Goal: Navigation & Orientation: Understand site structure

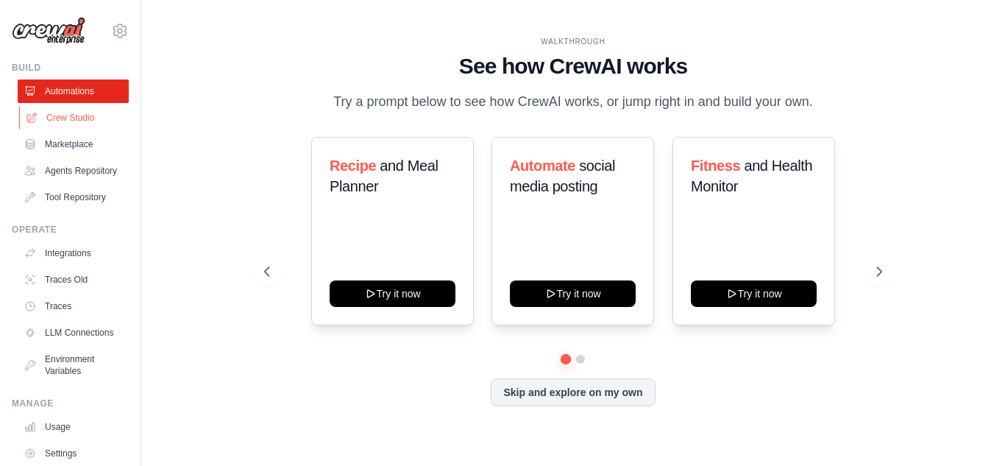
click at [57, 118] on link "Crew Studio" at bounding box center [74, 118] width 111 height 24
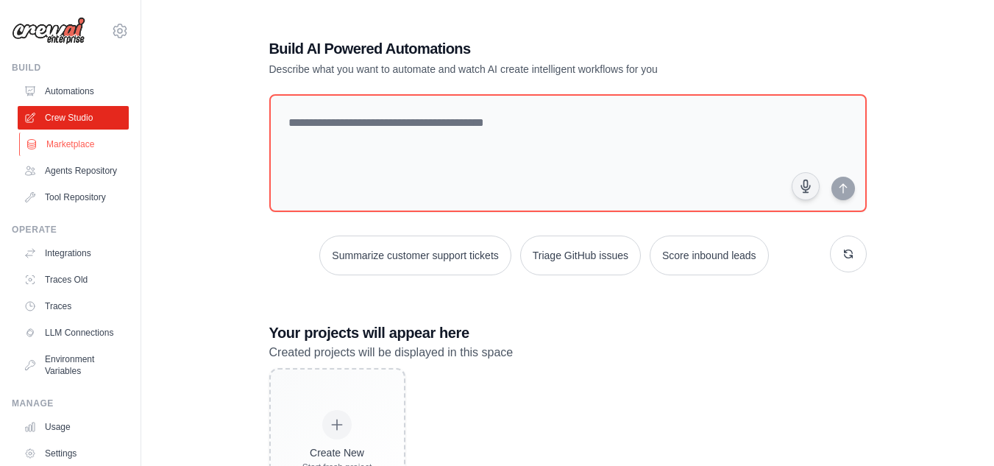
click at [51, 148] on link "Marketplace" at bounding box center [74, 144] width 111 height 24
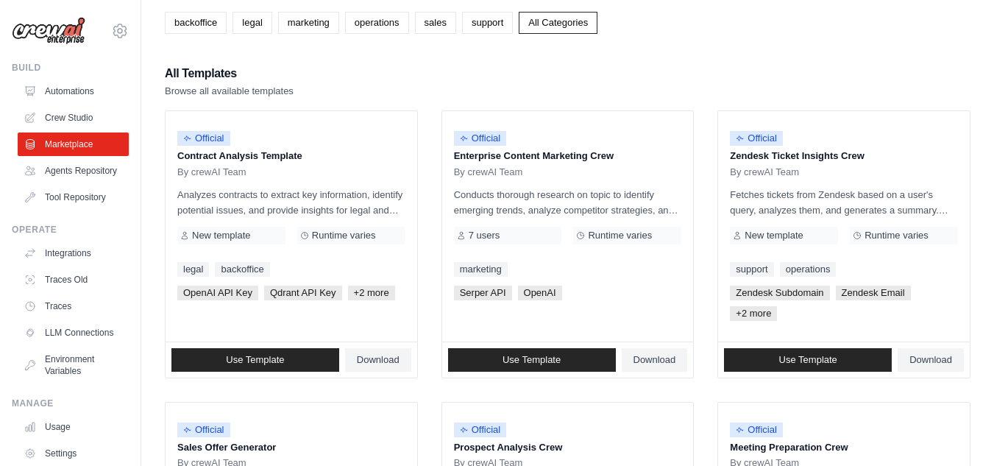
scroll to position [93, 0]
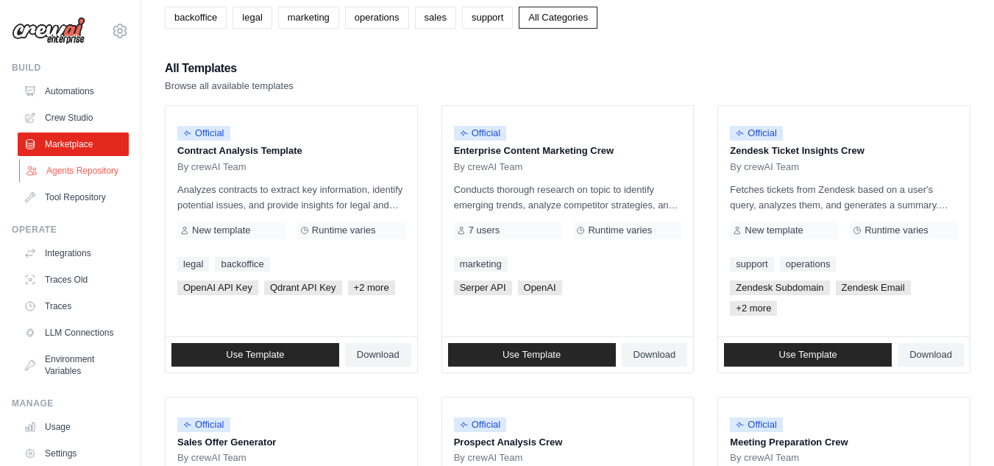
click at [60, 176] on link "Agents Repository" at bounding box center [74, 171] width 111 height 24
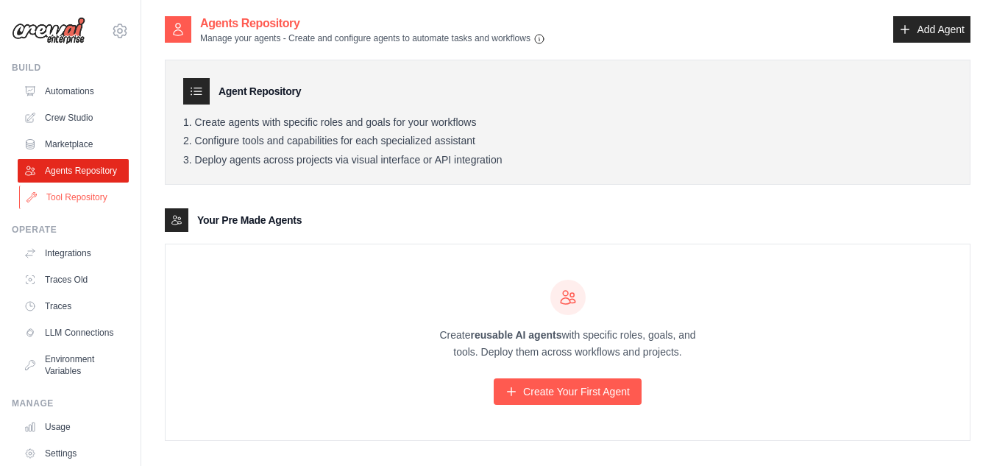
click at [54, 209] on link "Tool Repository" at bounding box center [74, 197] width 111 height 24
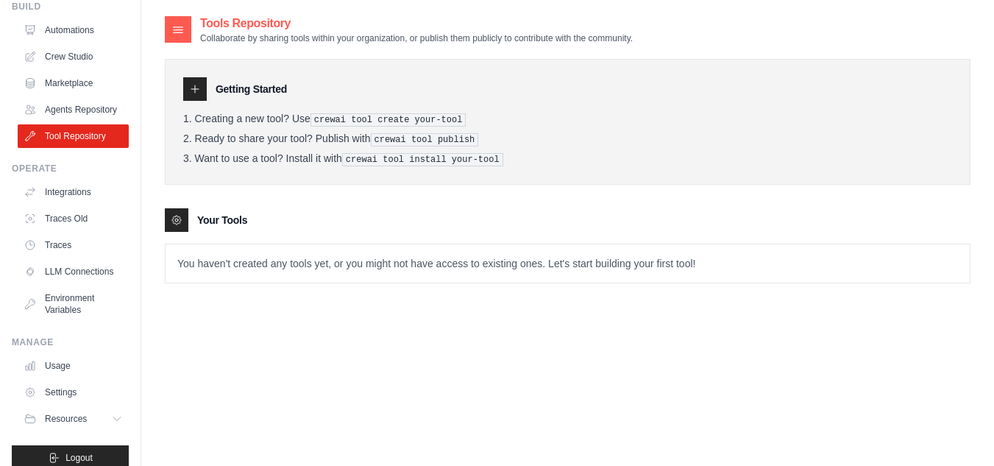
scroll to position [63, 0]
click at [57, 191] on link "Integrations" at bounding box center [74, 191] width 111 height 24
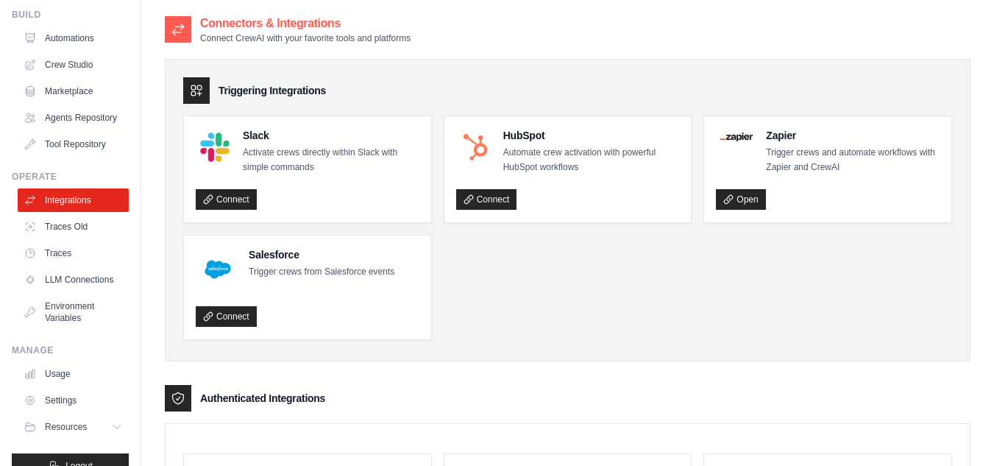
scroll to position [91, 0]
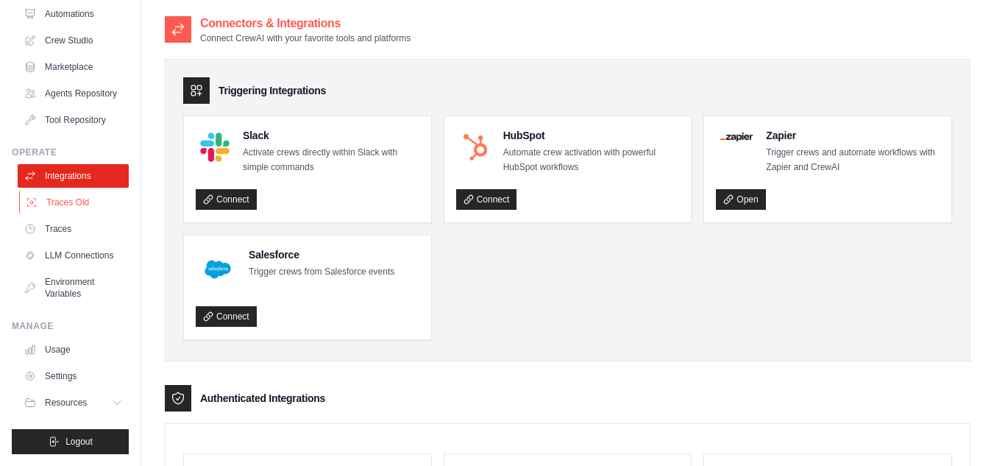
click at [57, 200] on link "Traces Old" at bounding box center [74, 203] width 111 height 24
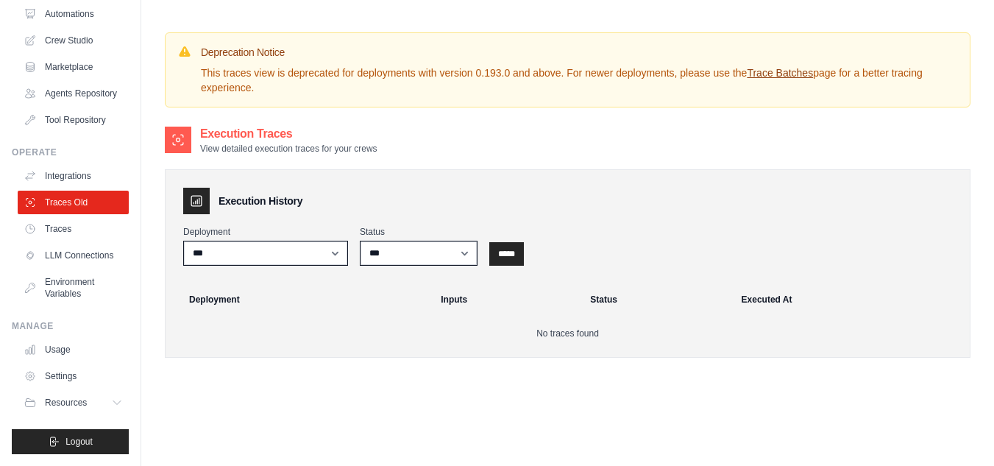
scroll to position [83, 0]
click at [73, 256] on link "LLM Connections" at bounding box center [74, 256] width 111 height 24
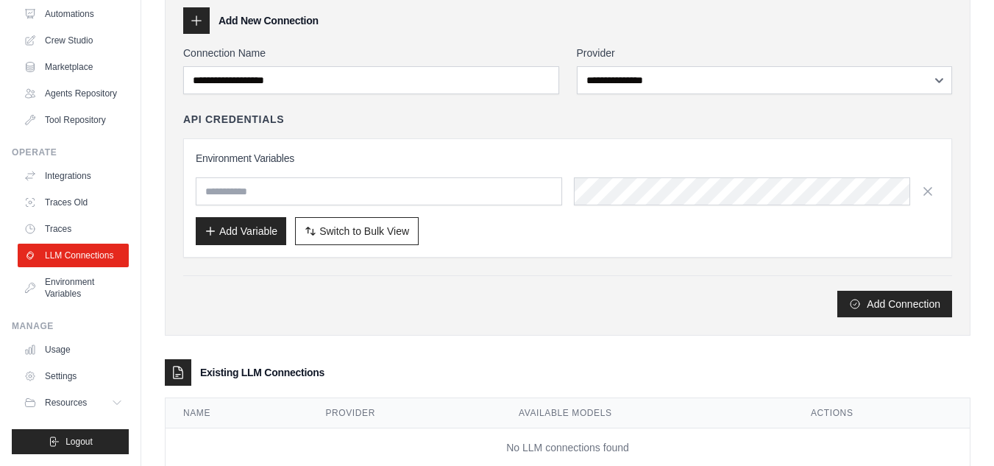
scroll to position [74, 0]
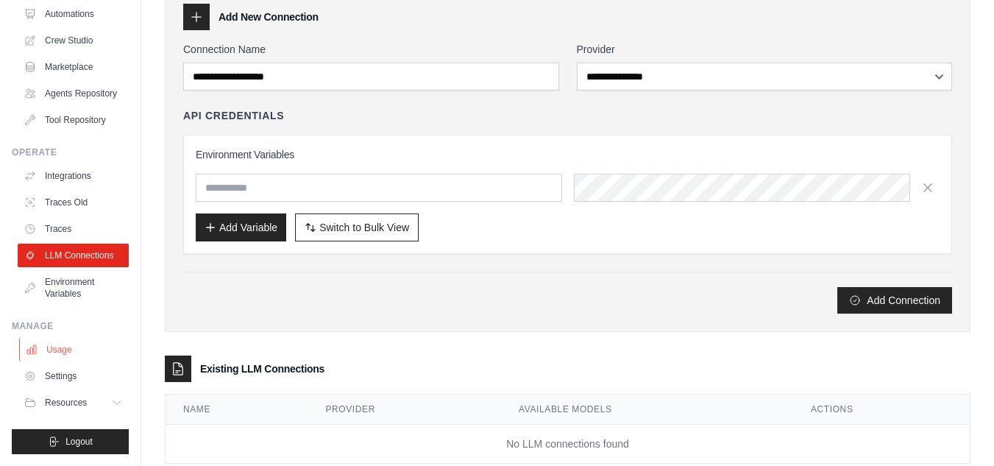
click at [63, 357] on link "Usage" at bounding box center [74, 350] width 111 height 24
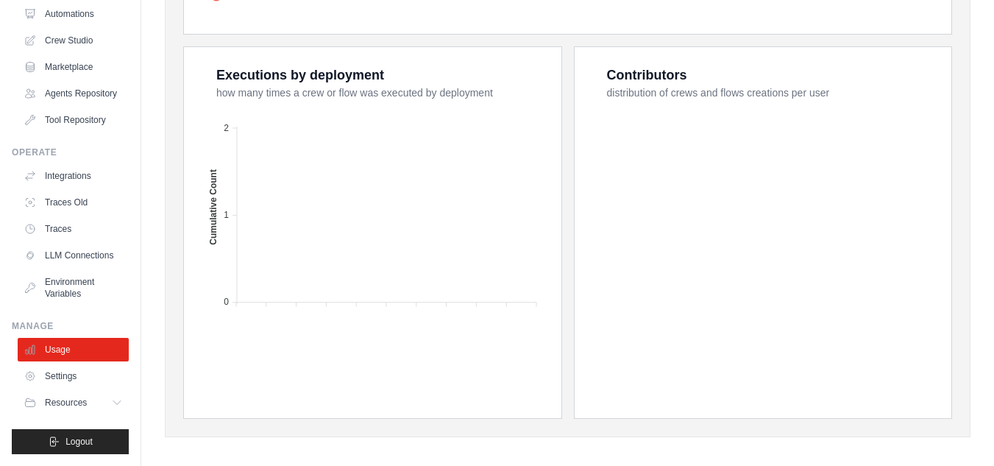
scroll to position [600, 0]
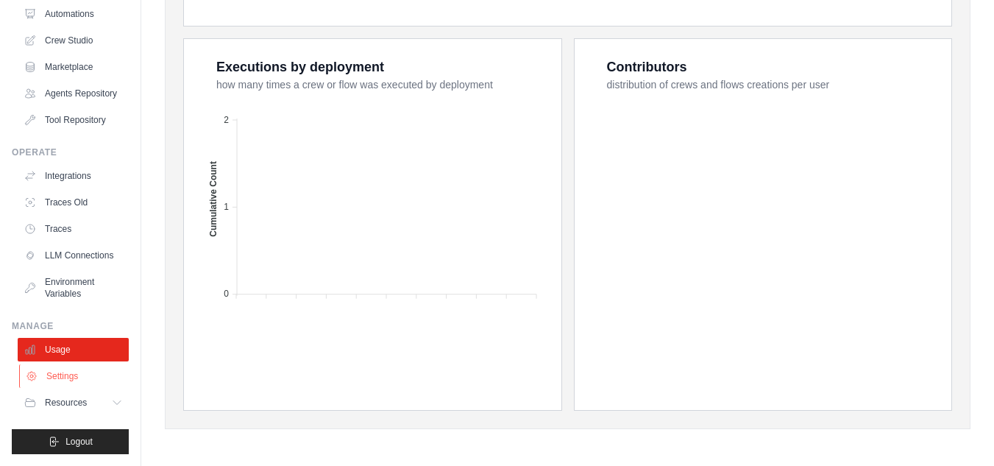
click at [101, 377] on link "Settings" at bounding box center [74, 376] width 111 height 24
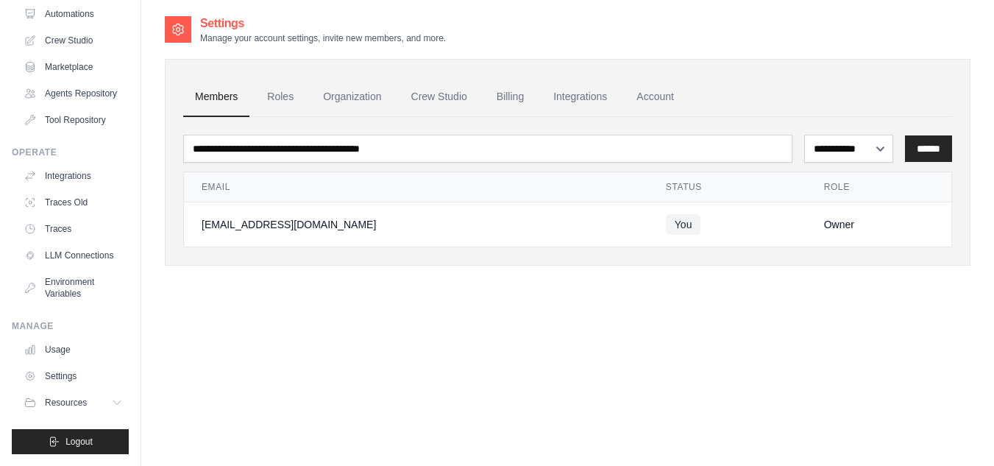
scroll to position [29, 0]
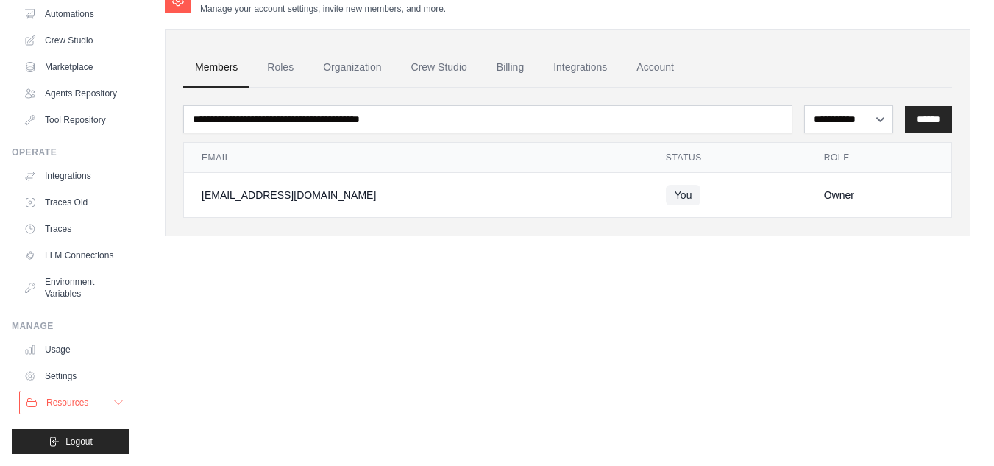
click at [55, 400] on span "Resources" at bounding box center [67, 403] width 42 height 12
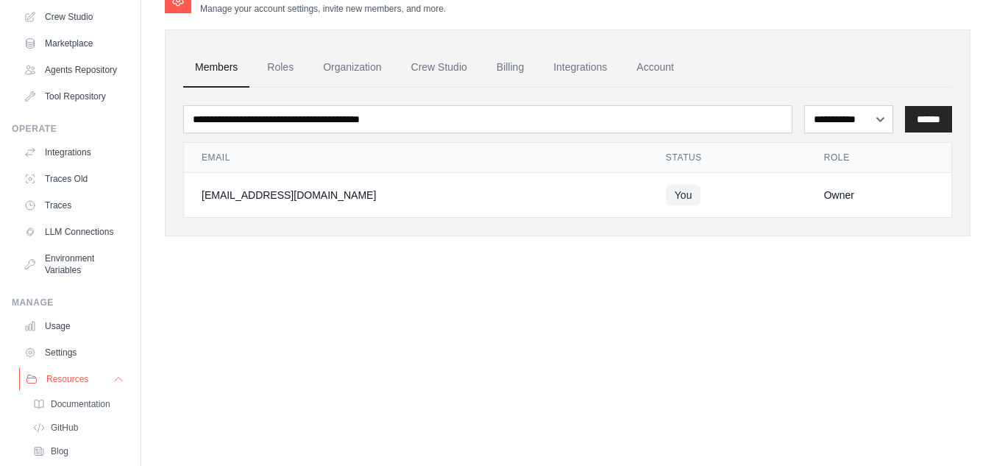
scroll to position [195, 0]
